Goal: Information Seeking & Learning: Learn about a topic

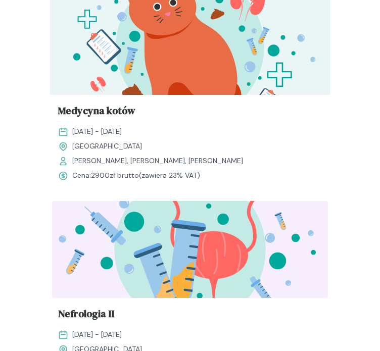
scroll to position [2577, 0]
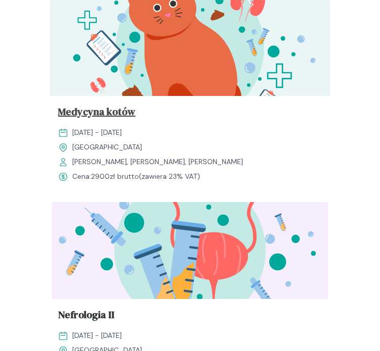
click at [121, 109] on span "Medycyna kotów" at bounding box center [96, 113] width 77 height 19
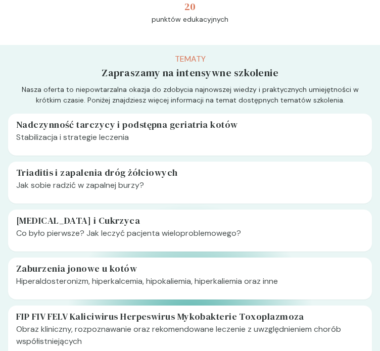
scroll to position [319, 0]
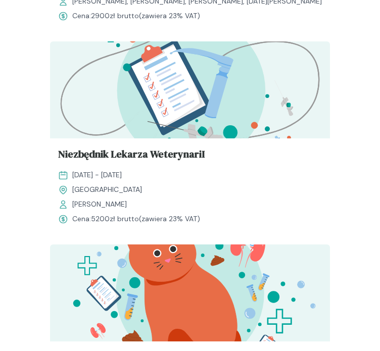
scroll to position [2327, 0]
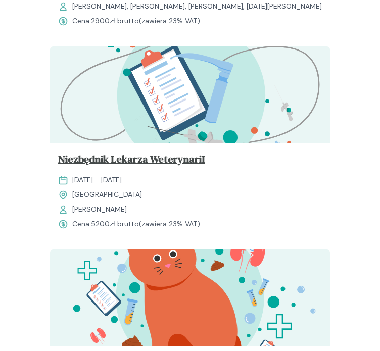
click at [113, 164] on span "Niezbędnik Lekarza WeterynariI" at bounding box center [131, 160] width 146 height 19
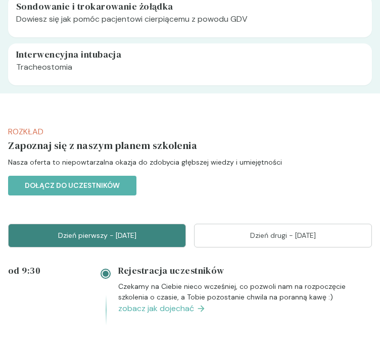
scroll to position [1063, 0]
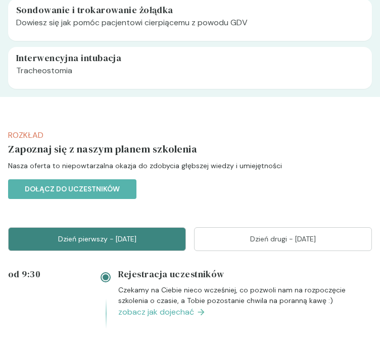
click at [261, 241] on p "Dzień drugi - [DATE]" at bounding box center [283, 239] width 152 height 11
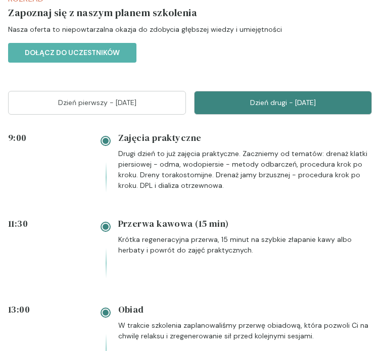
scroll to position [1203, 0]
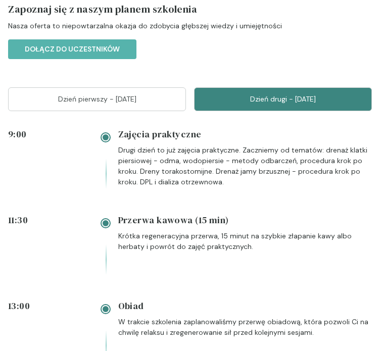
click at [148, 92] on button "Dzień pierwszy - [DATE]" at bounding box center [97, 99] width 178 height 24
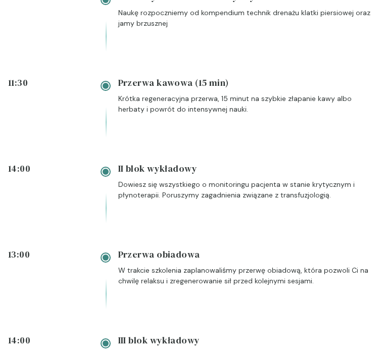
scroll to position [1427, 0]
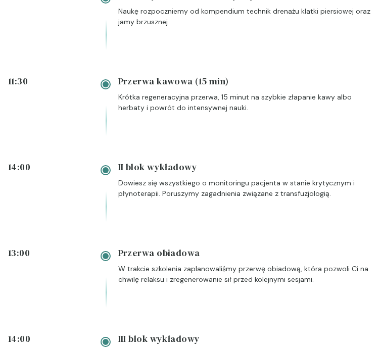
click at [252, 304] on div "Przerwa obiadowa W trakcie szkolenia zaplanowaliśmy przerwę obiadową, która poz…" at bounding box center [245, 277] width 254 height 62
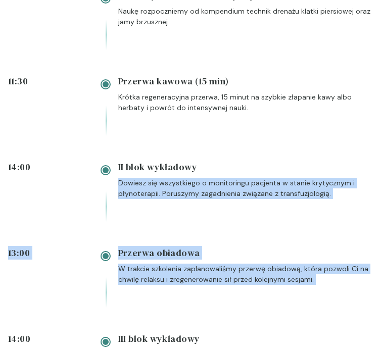
drag, startPoint x: 252, startPoint y: 304, endPoint x: 259, endPoint y: 228, distance: 77.0
click at [259, 228] on div "od 9:30 Rejestracja uczestników Czekamy na Ciebie nieco wcześniej, co pozwoli n…" at bounding box center [190, 289] width 364 height 773
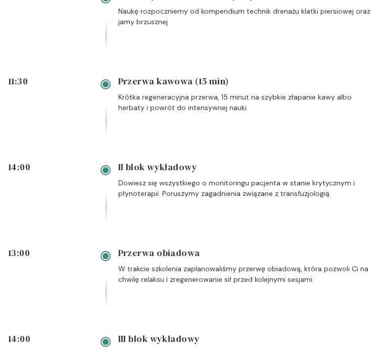
click at [215, 110] on p "Krótka regeneracyjna przerwa, 15 minut na szybkie złapanie kawy albo herbaty i …" at bounding box center [245, 102] width 254 height 21
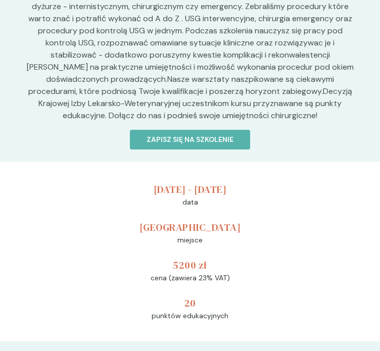
scroll to position [0, 0]
